Goal: Information Seeking & Learning: Learn about a topic

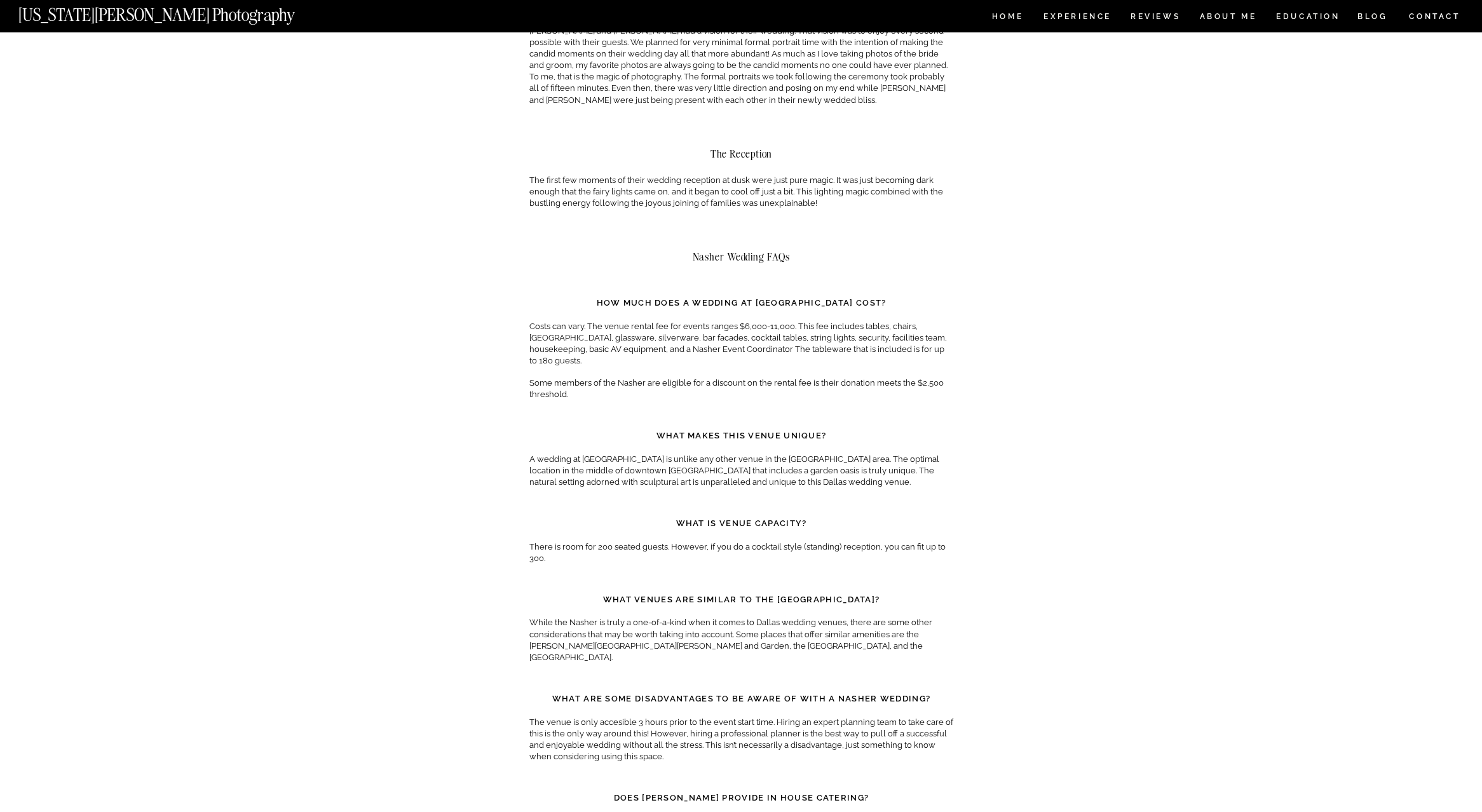
scroll to position [699, 0]
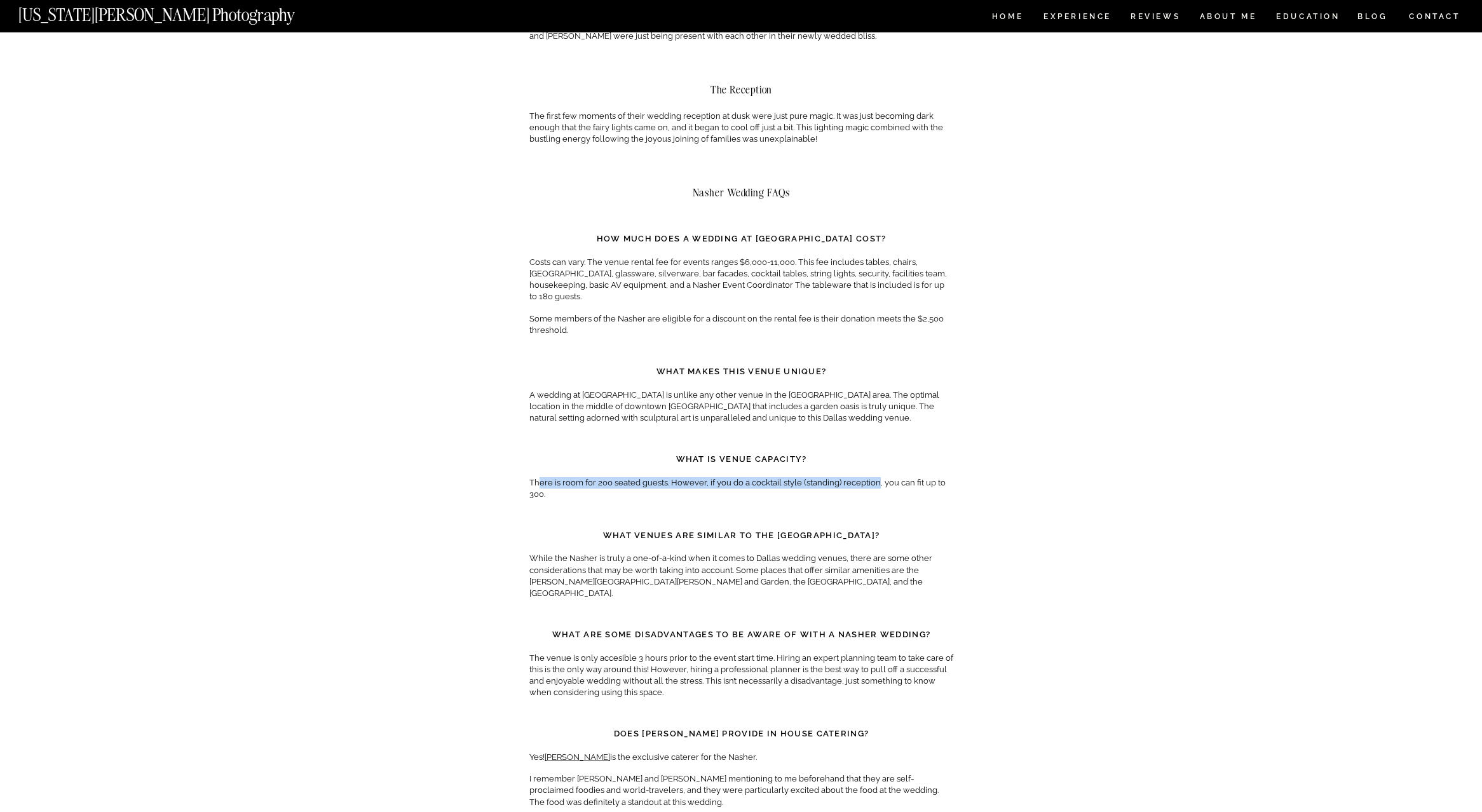
drag, startPoint x: 538, startPoint y: 461, endPoint x: 875, endPoint y: 457, distance: 337.0
click at [875, 477] on p "There is room for 200 seated guests. However, if you do a cocktail style (stand…" at bounding box center [742, 489] width 424 height 23
drag, startPoint x: 530, startPoint y: 458, endPoint x: 568, endPoint y: 475, distance: 41.6
click at [568, 477] on p "There is room for 200 seated guests. However, if you do a cocktail style (stand…" at bounding box center [742, 489] width 424 height 23
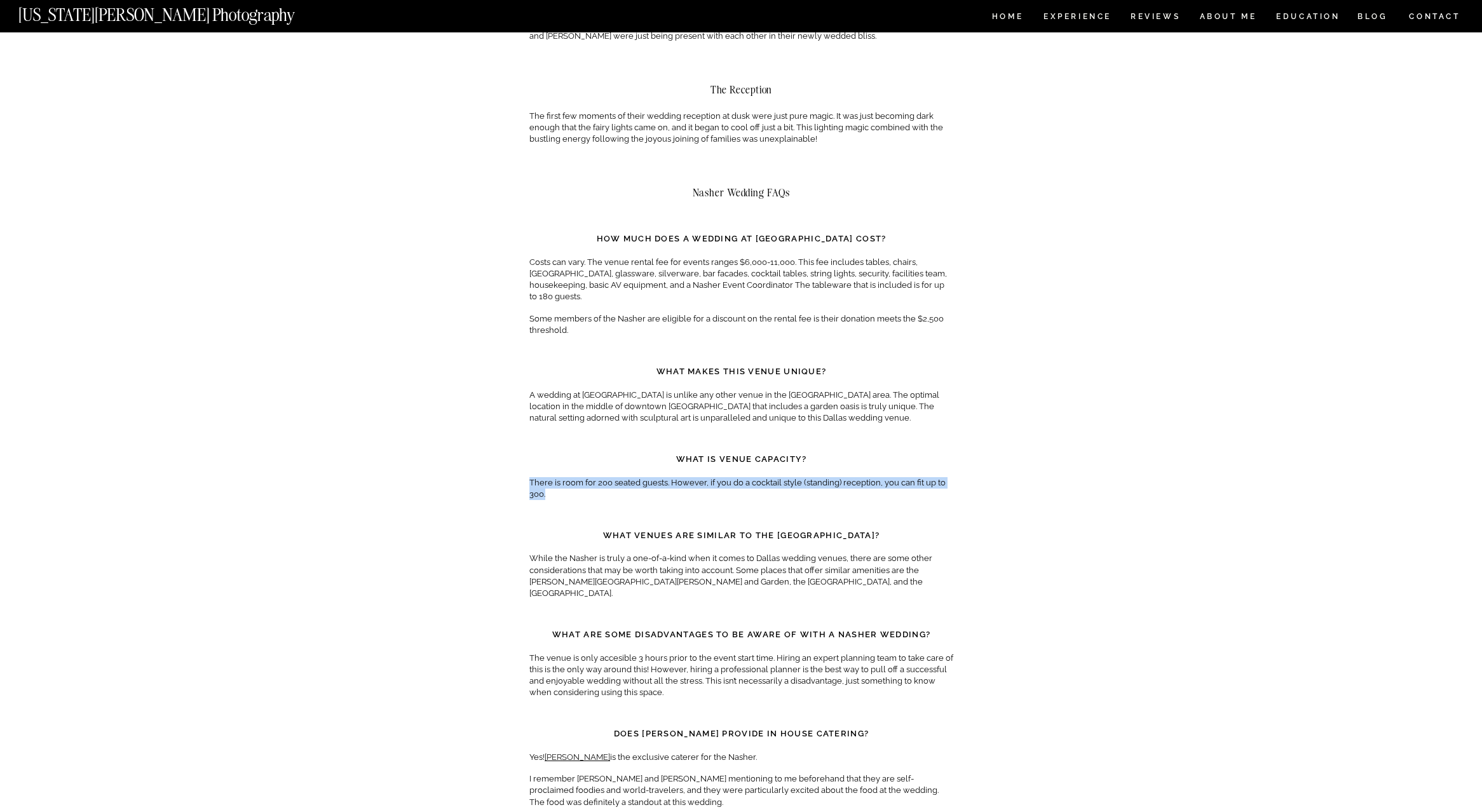
click at [568, 477] on p "There is room for 200 seated guests. However, if you do a cocktail style (stand…" at bounding box center [742, 489] width 424 height 23
drag, startPoint x: 570, startPoint y: 472, endPoint x: 533, endPoint y: 467, distance: 37.3
click at [533, 477] on p "There is room for 200 seated guests. However, if you do a cocktail style (stand…" at bounding box center [742, 489] width 424 height 23
click at [544, 553] on p "While the Nasher is truly a one-of-a-kind when it comes to Dallas wedding venue…" at bounding box center [742, 576] width 424 height 46
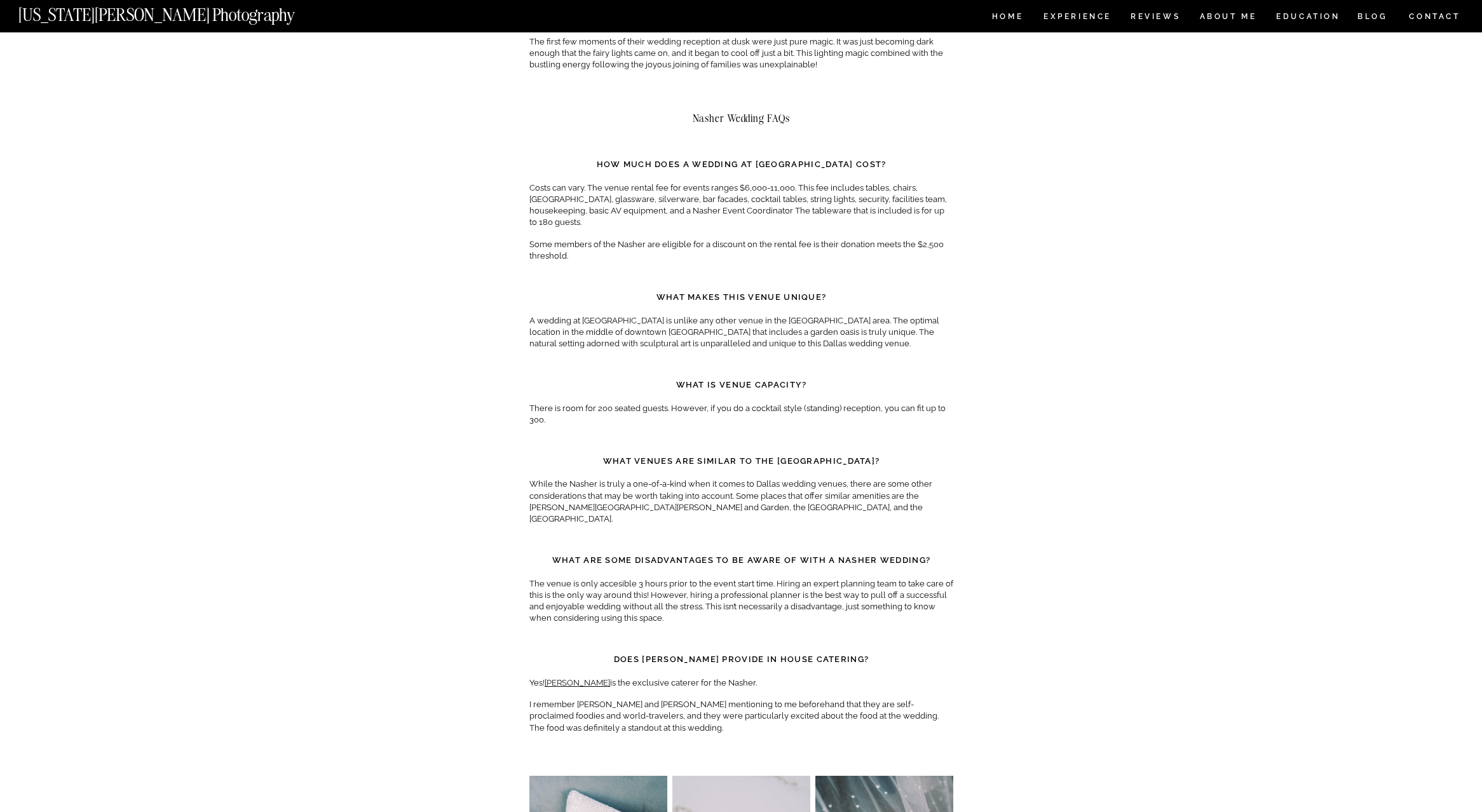
scroll to position [890, 0]
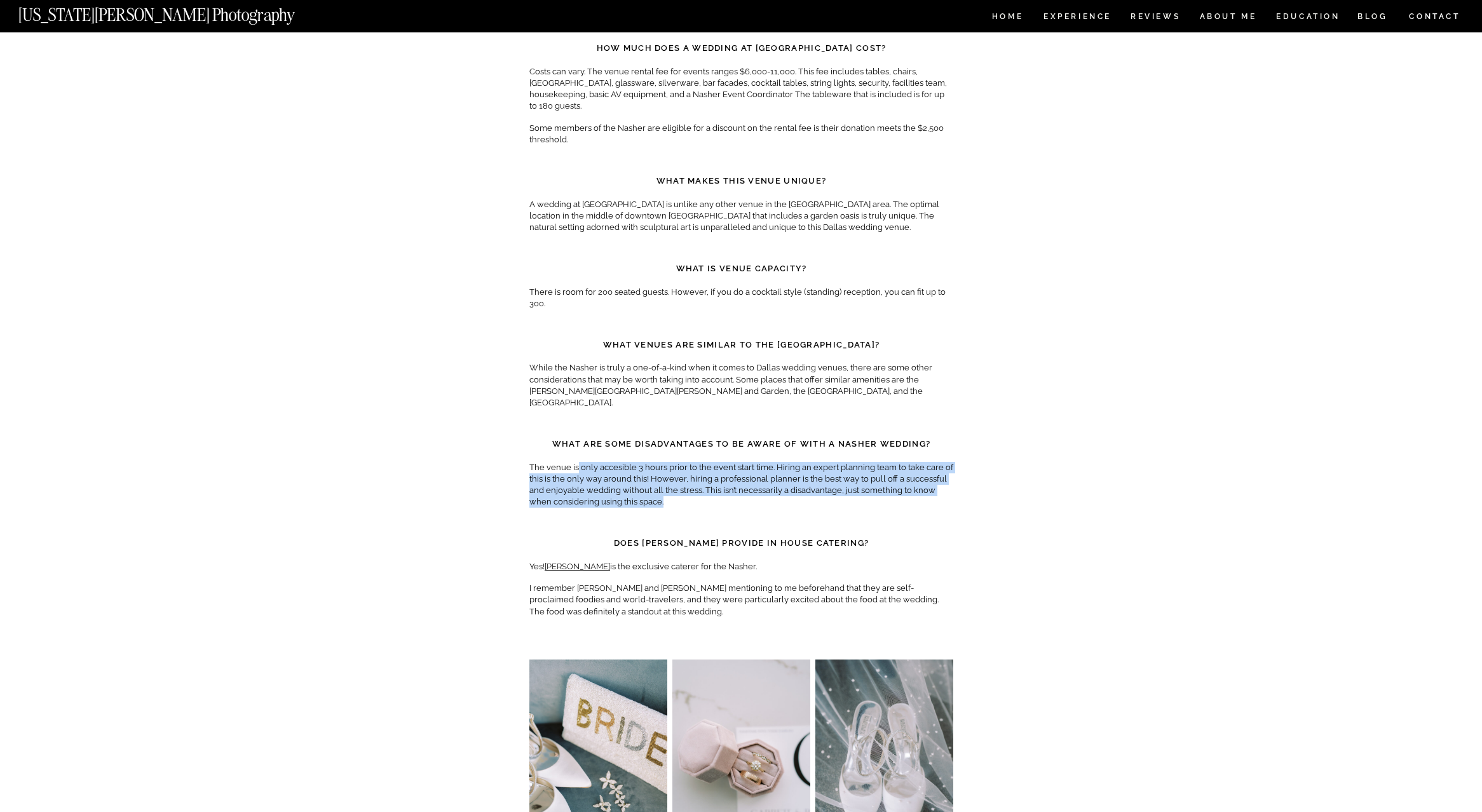
drag, startPoint x: 576, startPoint y: 432, endPoint x: 700, endPoint y: 471, distance: 130.0
click at [700, 471] on p "The venue is only accesible 3 hours prior to the event start time. Hiring an ex…" at bounding box center [742, 485] width 424 height 46
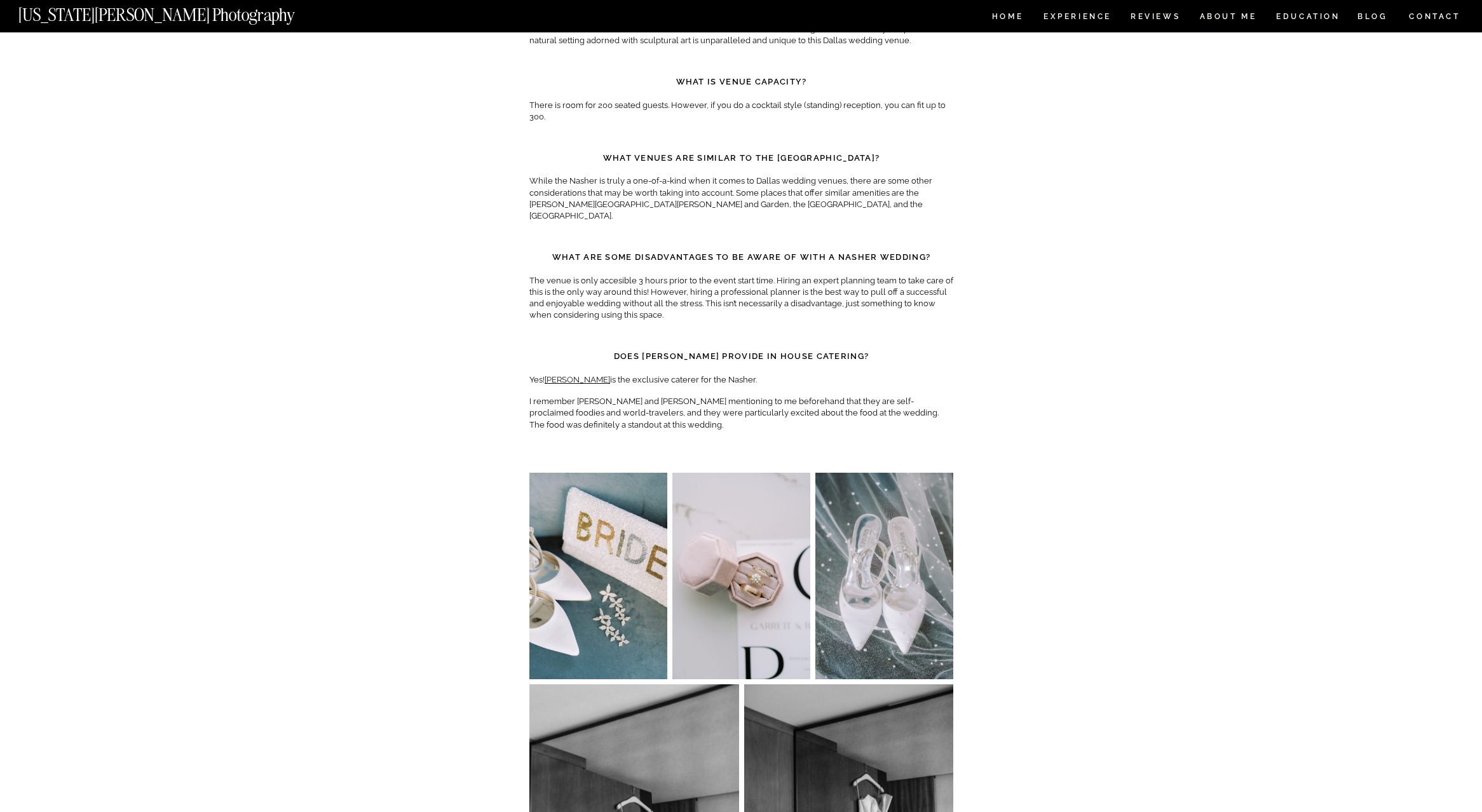
scroll to position [1144, 0]
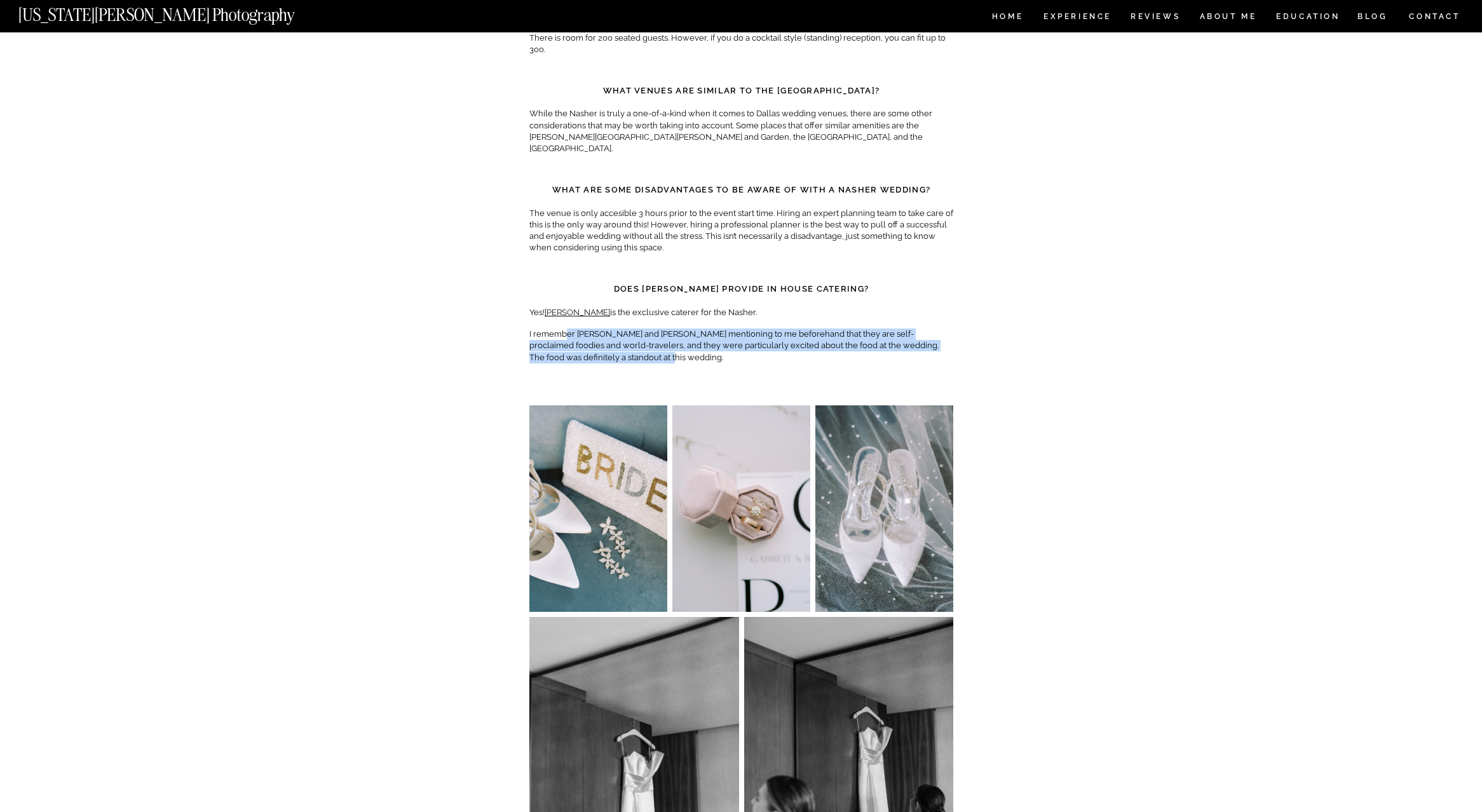
drag, startPoint x: 565, startPoint y: 301, endPoint x: 794, endPoint y: 319, distance: 229.7
click at [794, 328] on p "I remember [PERSON_NAME] and [PERSON_NAME] mentioning to me beforehand that the…" at bounding box center [742, 346] width 424 height 35
drag, startPoint x: 608, startPoint y: 311, endPoint x: 815, endPoint y: 320, distance: 207.2
click at [815, 328] on p "I remember [PERSON_NAME] and [PERSON_NAME] mentioning to me beforehand that the…" at bounding box center [742, 346] width 424 height 35
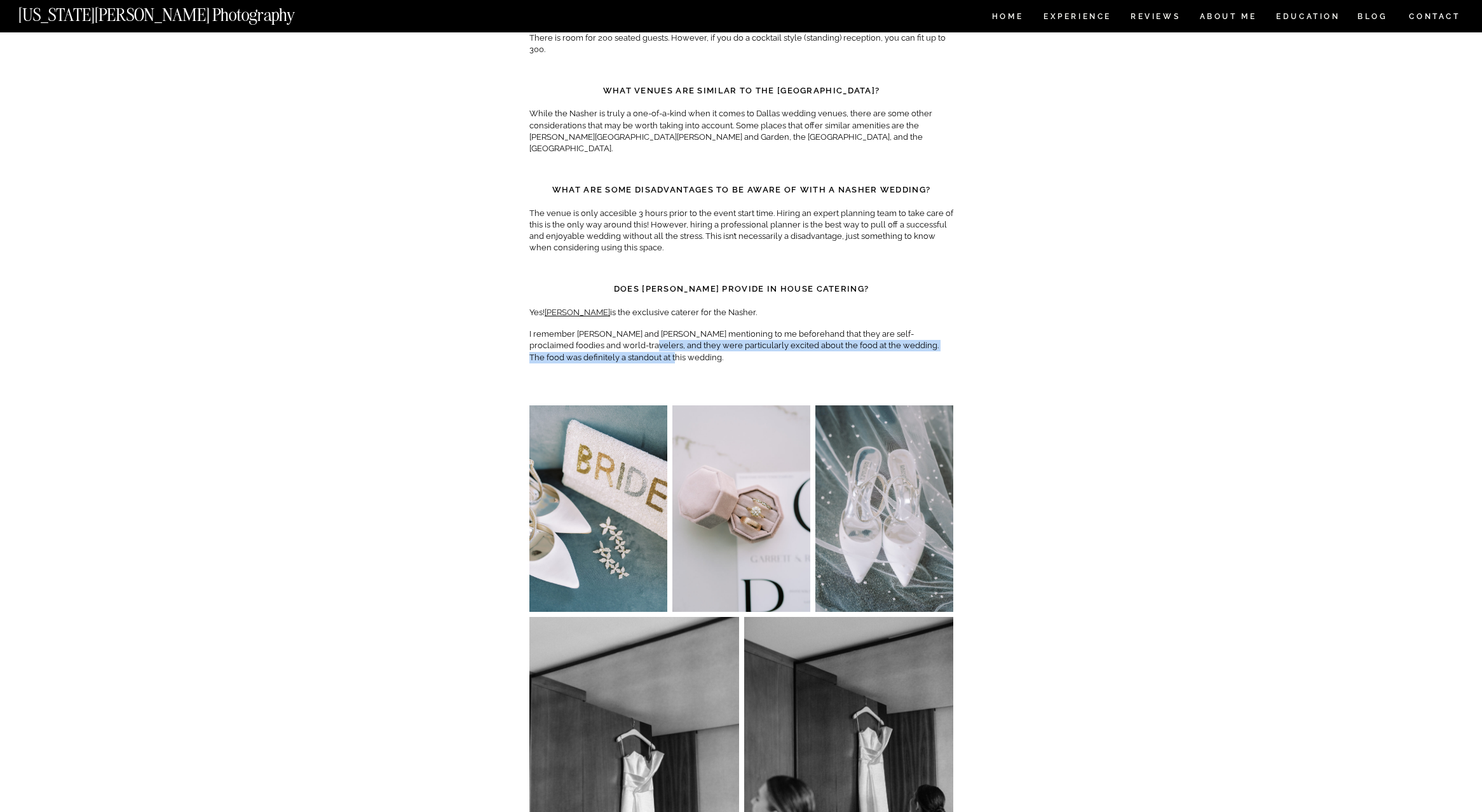
click at [806, 328] on p "I remember [PERSON_NAME] and [PERSON_NAME] mentioning to me beforehand that the…" at bounding box center [742, 346] width 424 height 35
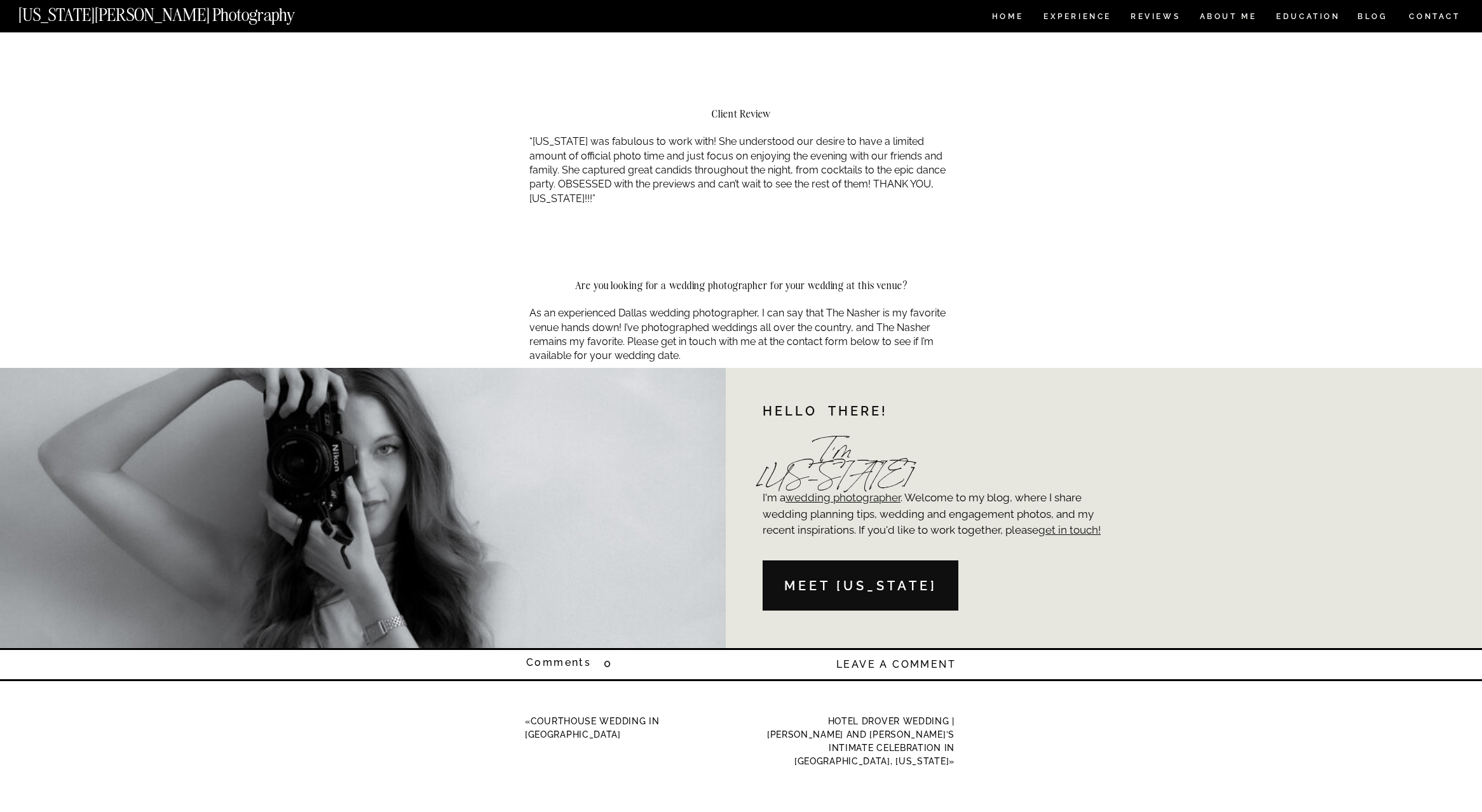
scroll to position [12834, 0]
